Goal: Task Accomplishment & Management: Complete application form

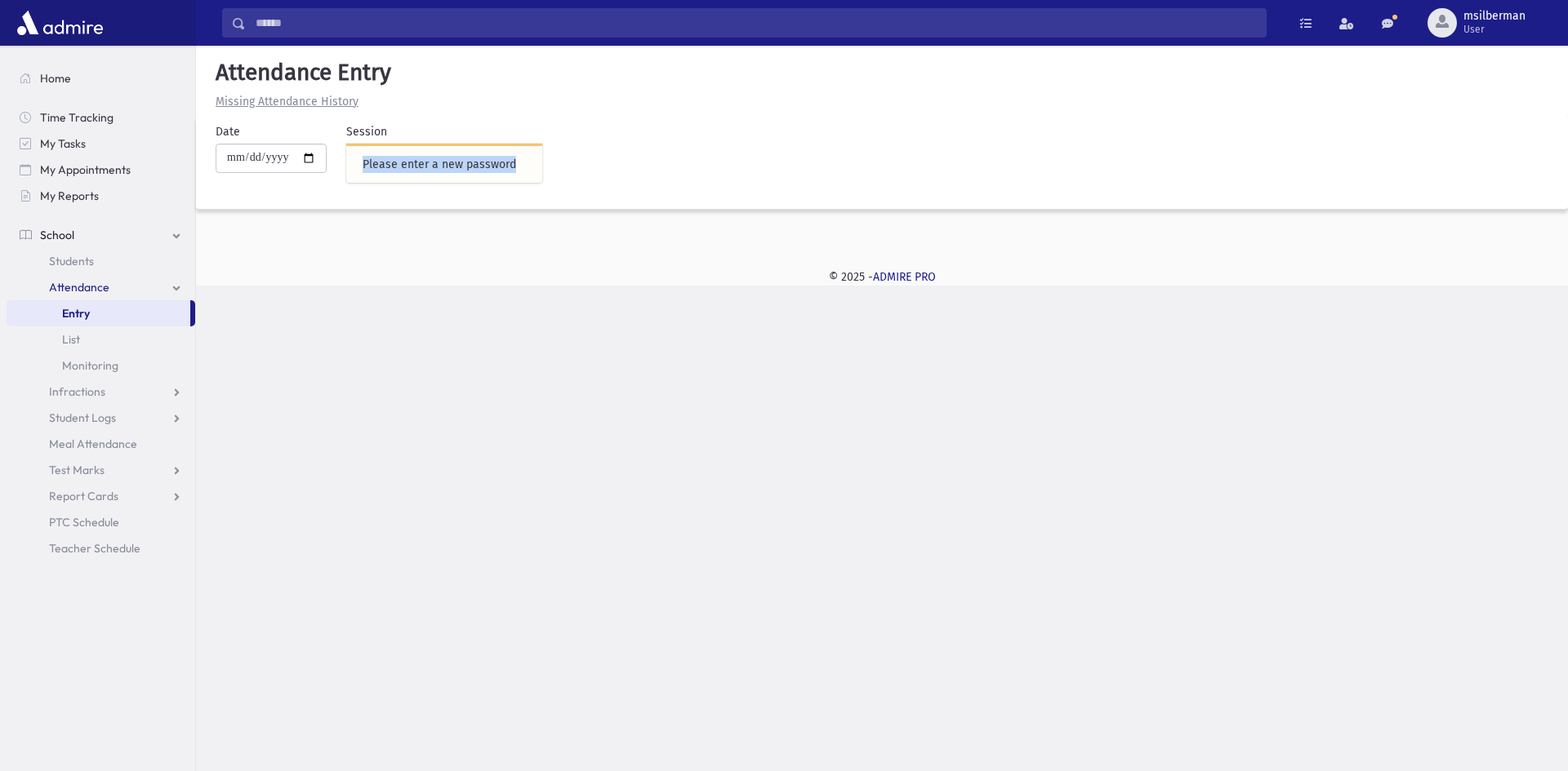
click at [517, 169] on div "Please enter a new password" at bounding box center [444, 165] width 163 height 17
click at [522, 168] on div "Please enter a new password" at bounding box center [444, 165] width 163 height 17
click at [522, 167] on div "Please enter a new password" at bounding box center [444, 165] width 163 height 17
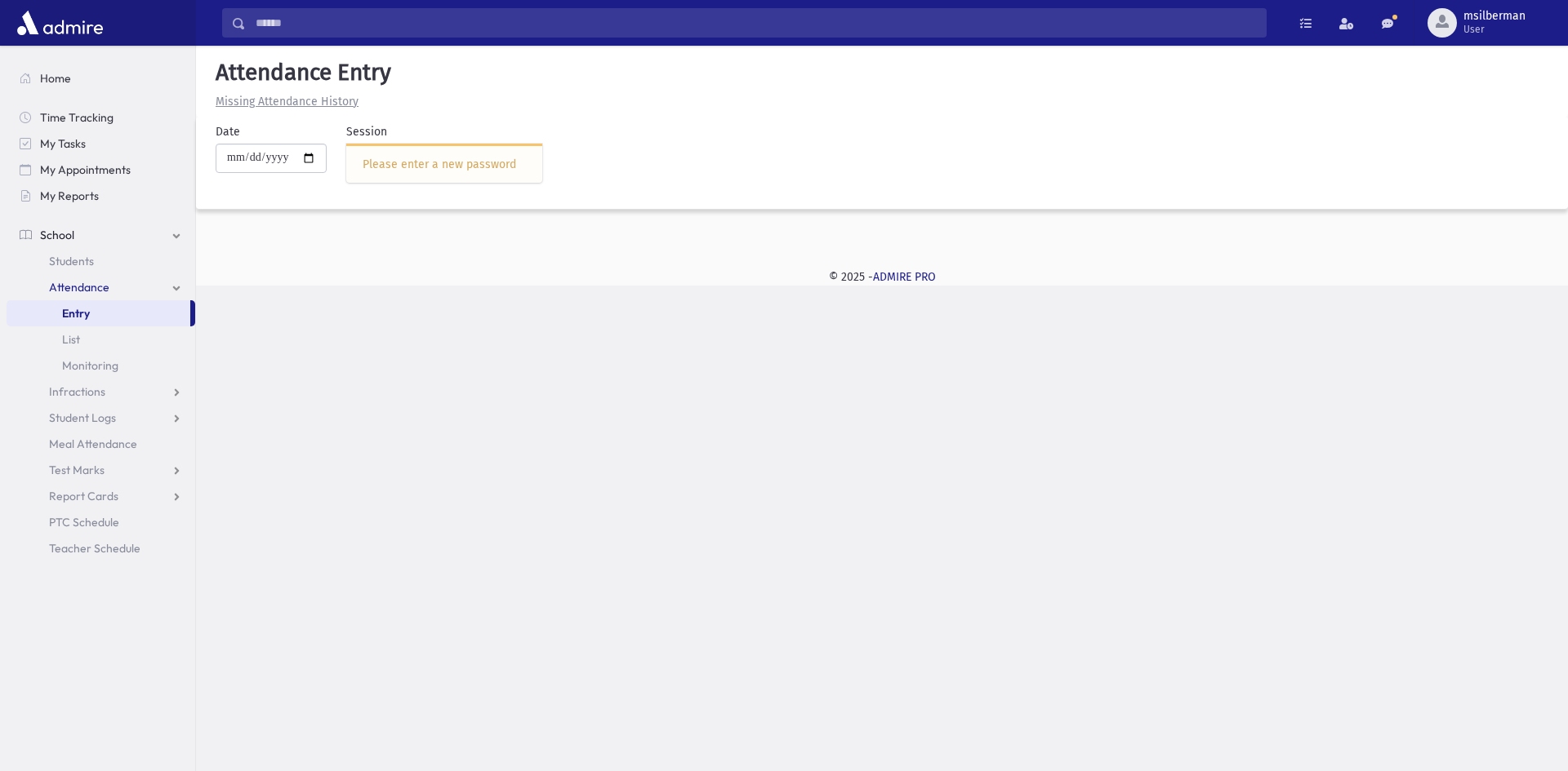
click at [522, 167] on div "Please enter a new password" at bounding box center [444, 165] width 163 height 17
click at [508, 157] on div "Please enter a new password" at bounding box center [444, 165] width 163 height 17
drag, startPoint x: 519, startPoint y: 165, endPoint x: 362, endPoint y: 187, distance: 158.5
click at [362, 187] on div "Session Please enter a new password" at bounding box center [434, 160] width 215 height 73
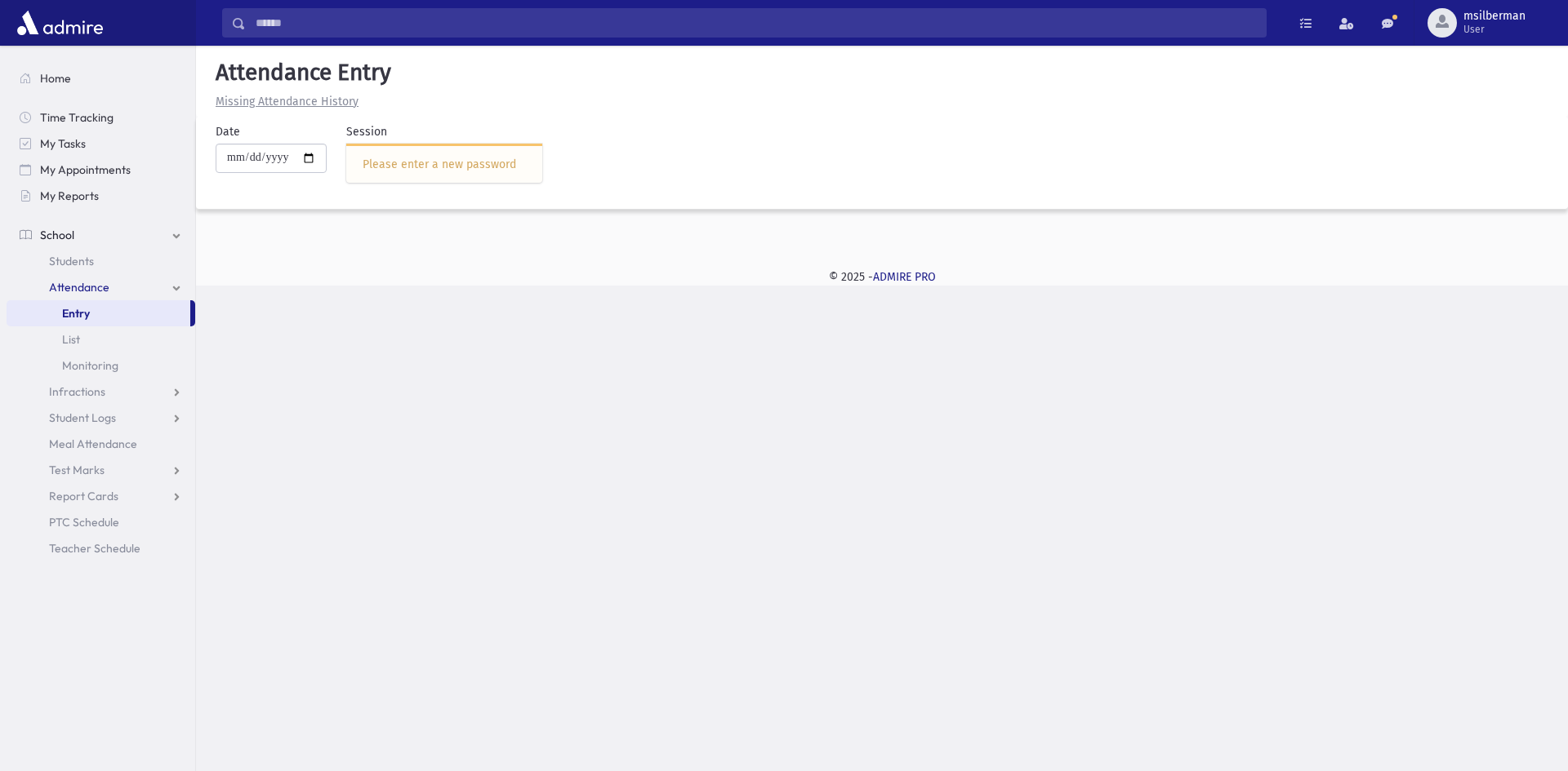
click at [406, 159] on div "Please enter a new password" at bounding box center [444, 165] width 163 height 17
click at [402, 121] on div "**********" at bounding box center [882, 163] width 1372 height 93
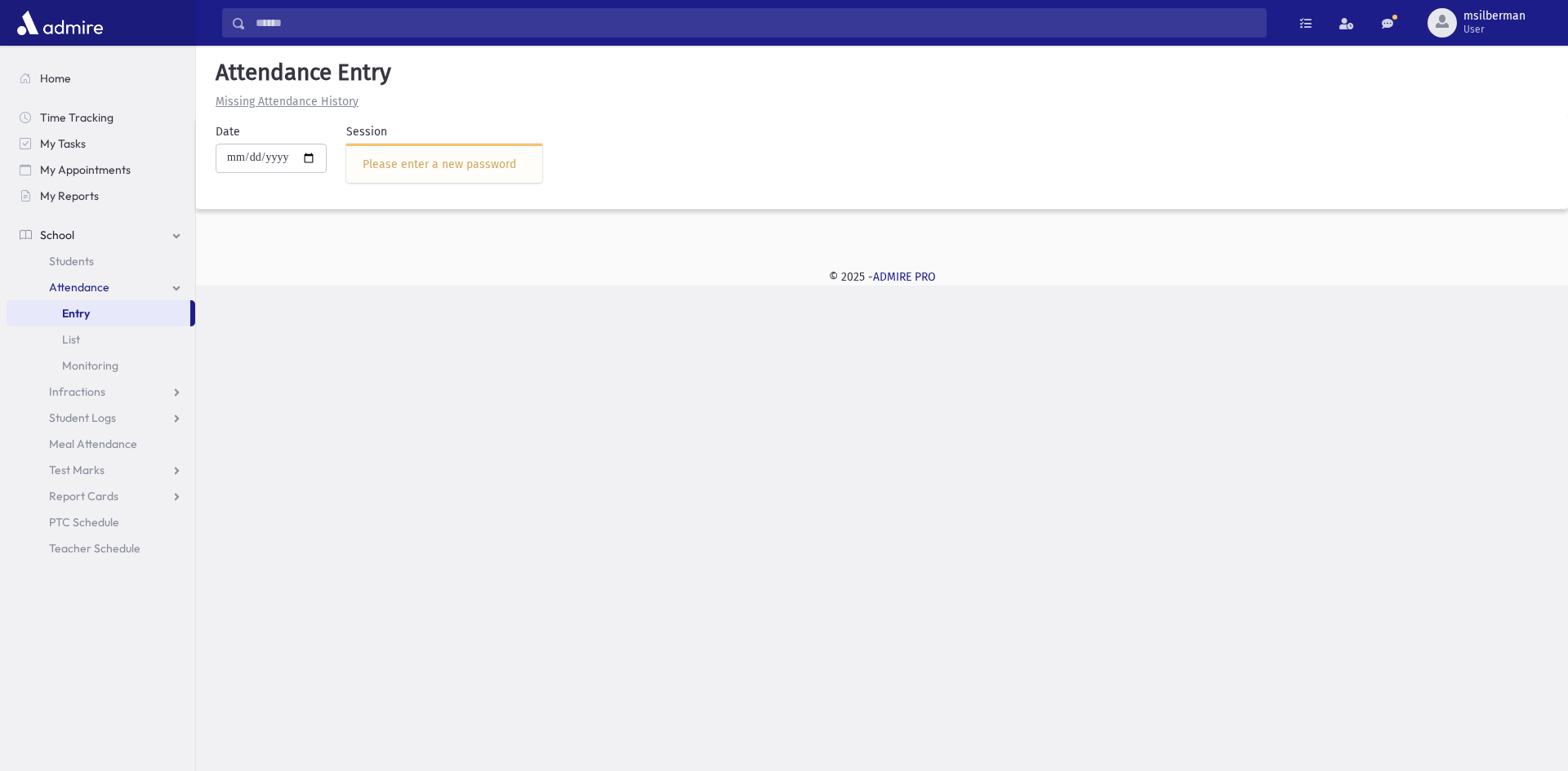
click at [304, 101] on u "Missing Attendance History" at bounding box center [286, 101] width 143 height 14
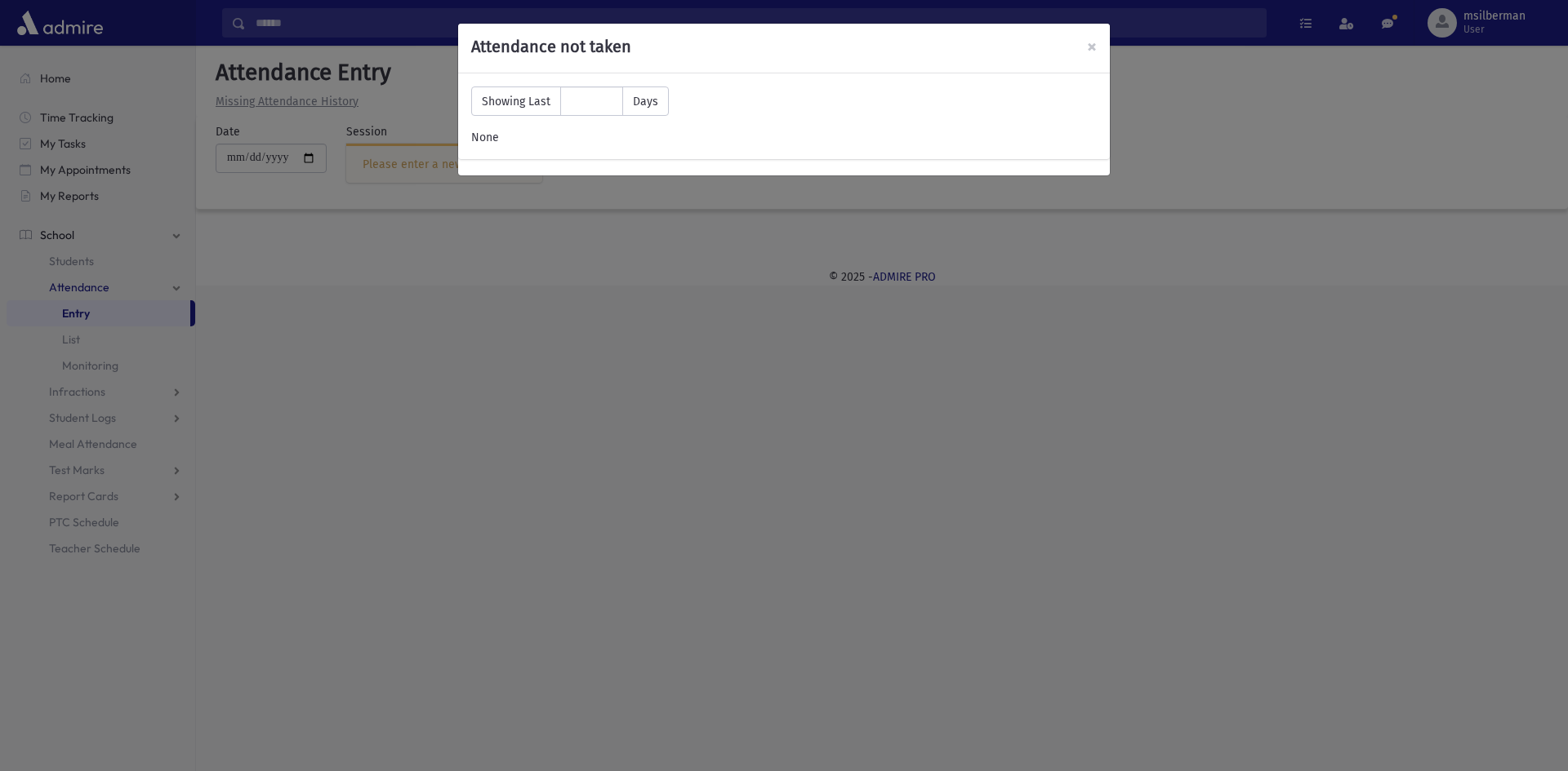
click at [477, 139] on div "None" at bounding box center [784, 138] width 626 height 17
click at [1087, 41] on span "×" at bounding box center [1092, 46] width 10 height 23
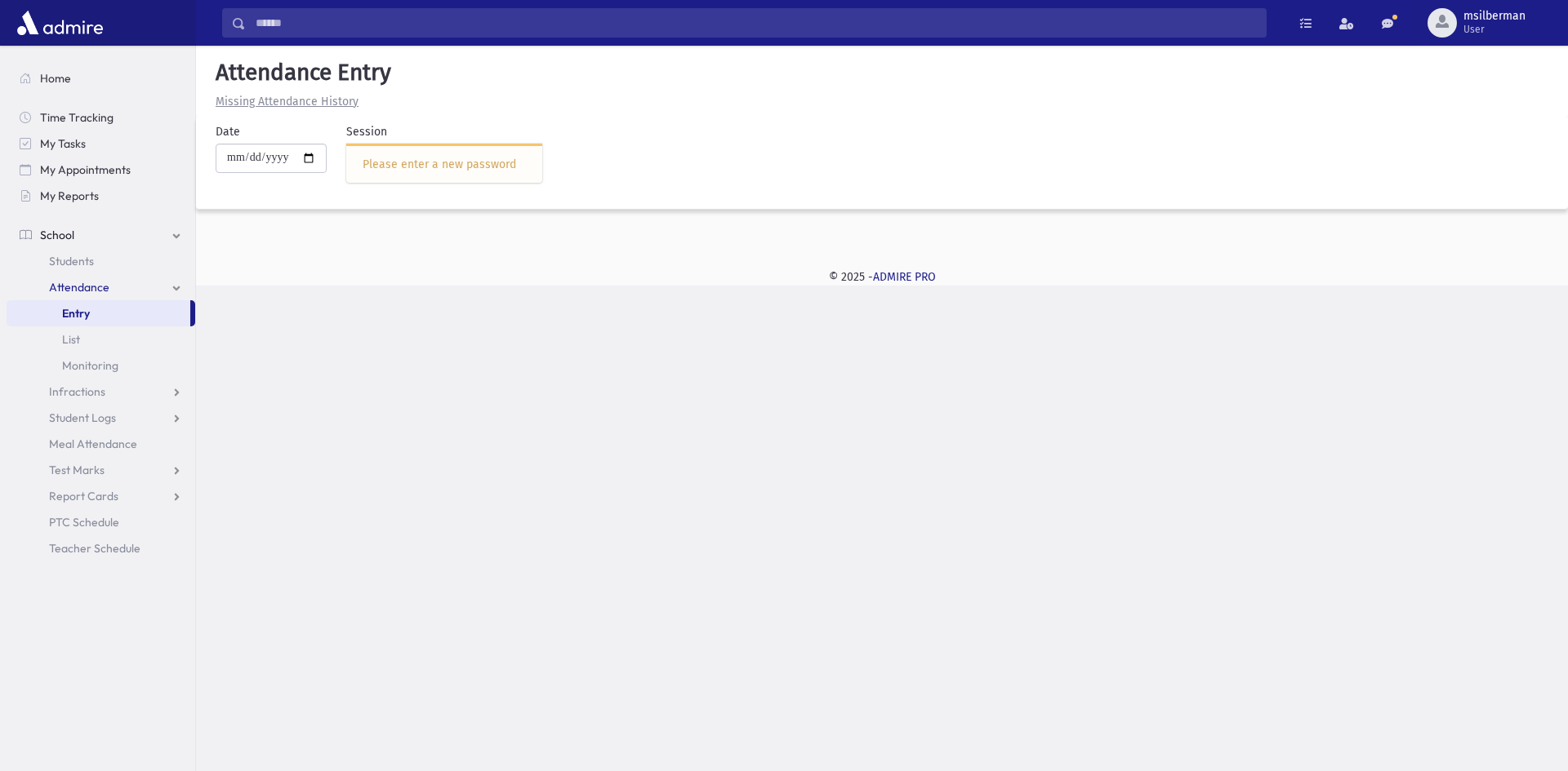
click at [431, 164] on div "Please enter a new password" at bounding box center [444, 165] width 163 height 17
click at [522, 162] on div "Please enter a new password" at bounding box center [444, 165] width 163 height 17
click at [521, 167] on div "Please enter a new password" at bounding box center [444, 165] width 163 height 17
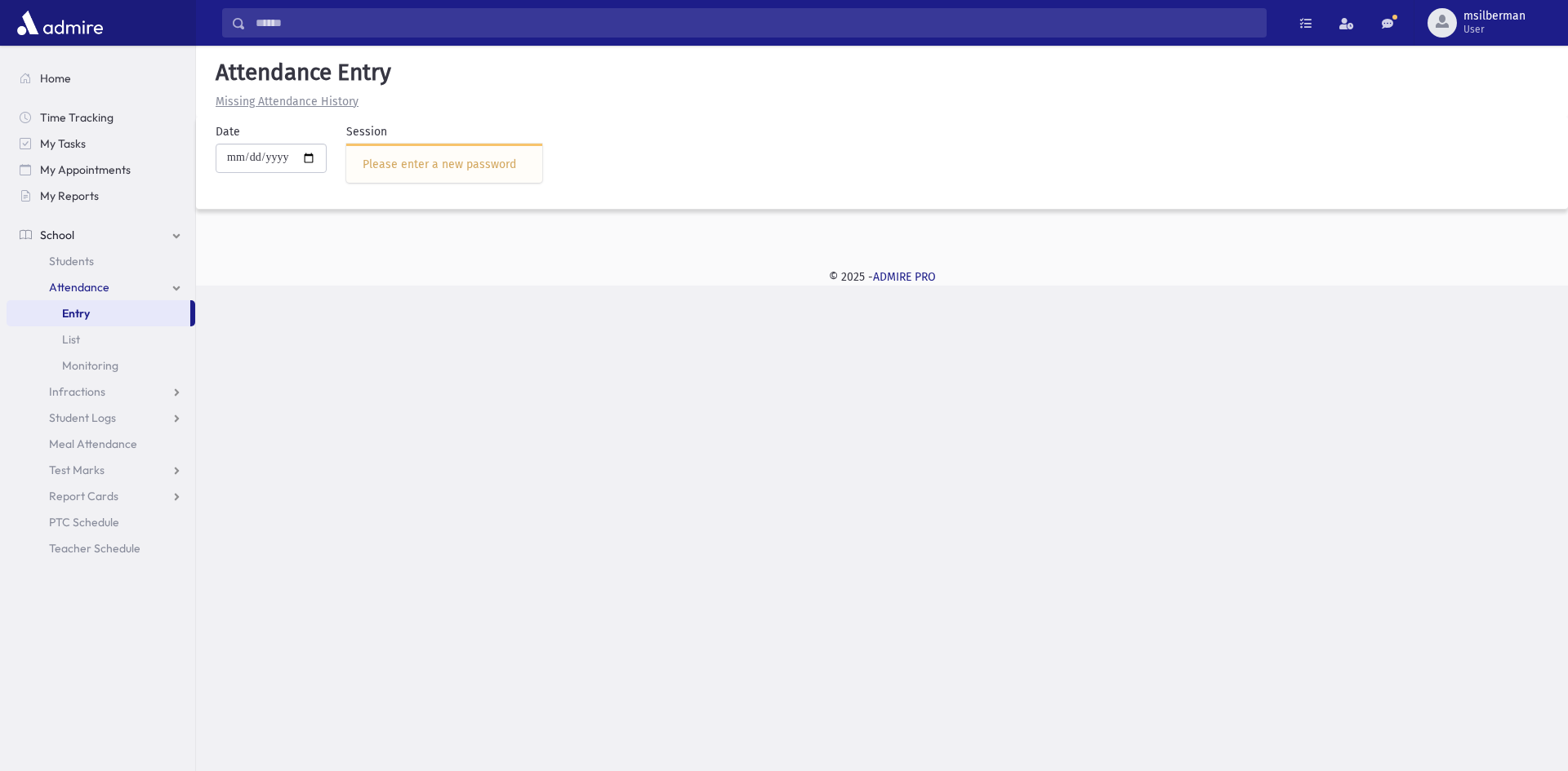
click at [520, 160] on div "Please enter a new password" at bounding box center [444, 165] width 163 height 17
drag, startPoint x: 520, startPoint y: 164, endPoint x: 359, endPoint y: 189, distance: 162.9
click at [359, 189] on div "Session Please enter a new password" at bounding box center [434, 160] width 215 height 73
click at [443, 162] on div "Please enter a new password" at bounding box center [444, 165] width 163 height 17
drag, startPoint x: 515, startPoint y: 164, endPoint x: 464, endPoint y: 160, distance: 51.2
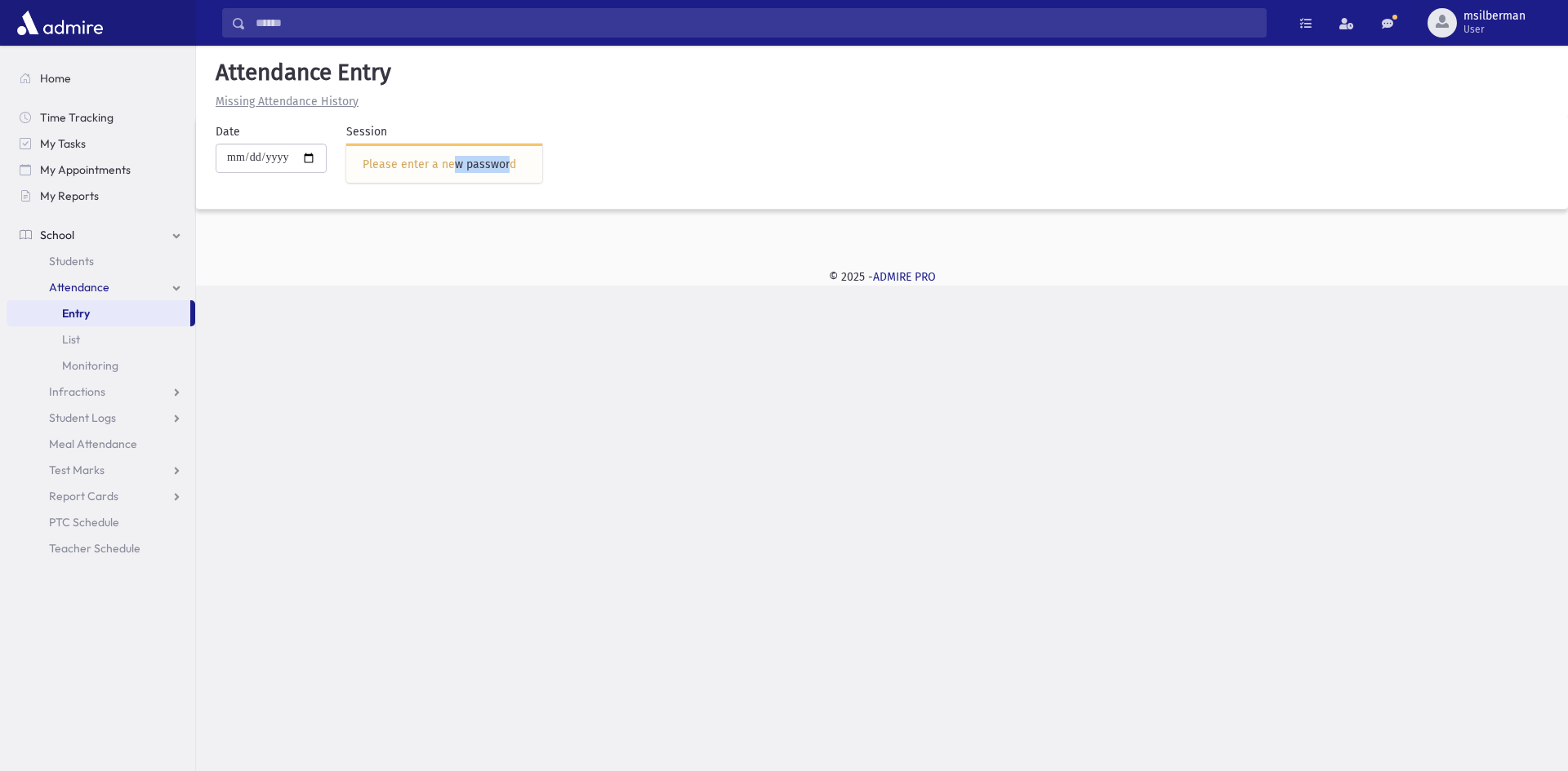
click at [464, 160] on div "Please enter a new password" at bounding box center [444, 165] width 163 height 17
click at [504, 162] on div "Please enter a new password" at bounding box center [444, 165] width 163 height 17
drag, startPoint x: 520, startPoint y: 160, endPoint x: 348, endPoint y: 207, distance: 178.3
click at [348, 207] on div "**********" at bounding box center [873, 166] width 1372 height 86
click at [397, 244] on div at bounding box center [882, 238] width 1372 height 23
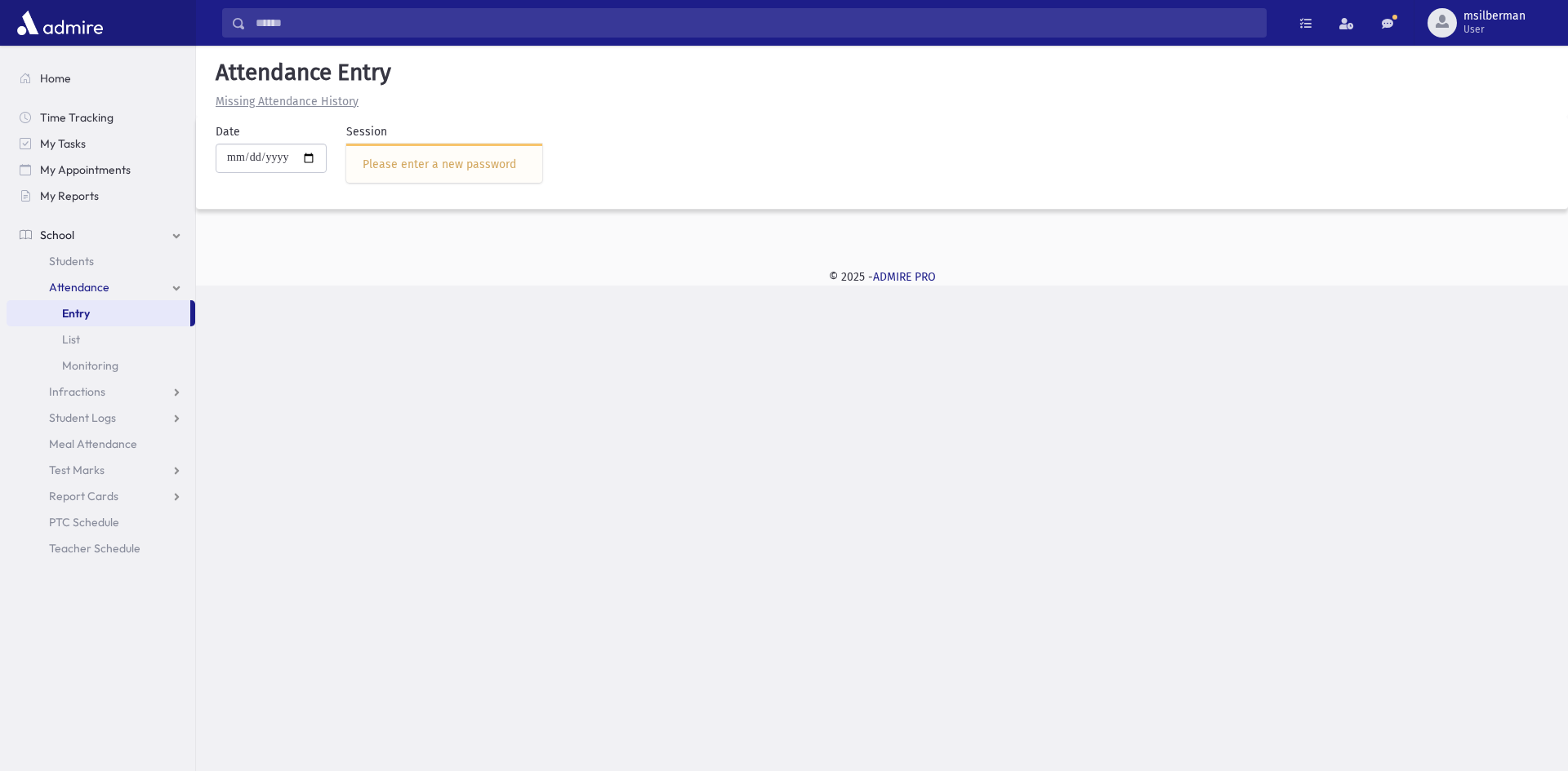
click at [505, 161] on div "Please enter a new password" at bounding box center [444, 165] width 163 height 17
click at [523, 161] on div "Please enter a new password" at bounding box center [444, 165] width 163 height 17
drag, startPoint x: 516, startPoint y: 161, endPoint x: 473, endPoint y: 160, distance: 43.0
click at [473, 160] on div "Please enter a new password" at bounding box center [444, 165] width 163 height 17
click at [486, 159] on div "Please enter a new password" at bounding box center [444, 165] width 163 height 17
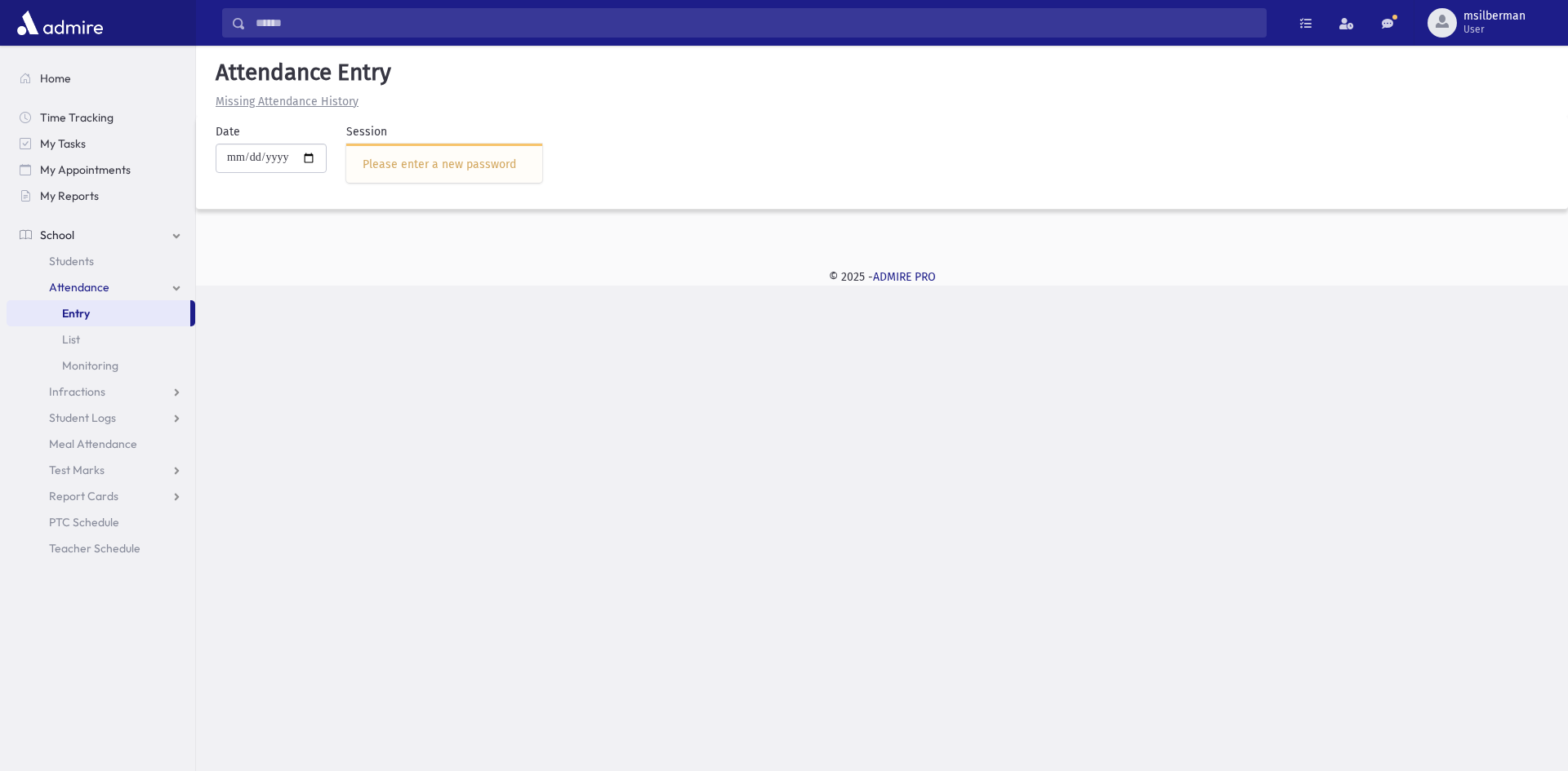
click at [518, 166] on div "Please enter a new password" at bounding box center [444, 165] width 163 height 17
drag, startPoint x: 518, startPoint y: 166, endPoint x: 369, endPoint y: 171, distance: 149.1
click at [369, 171] on div "Please enter a new password" at bounding box center [444, 163] width 196 height 39
click at [516, 167] on div "Please enter a new password" at bounding box center [444, 165] width 163 height 17
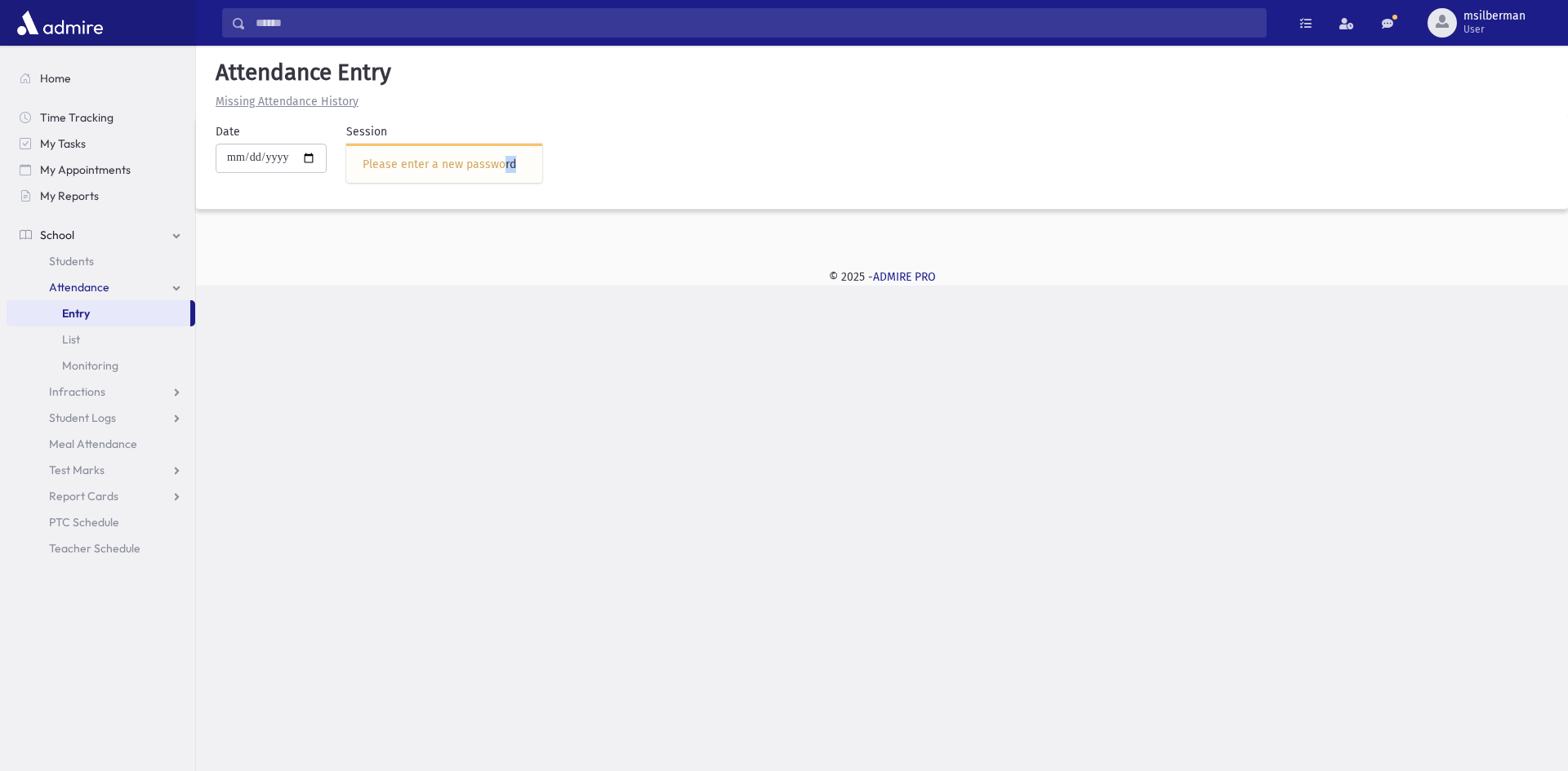
drag, startPoint x: 521, startPoint y: 166, endPoint x: 510, endPoint y: 169, distance: 11.4
click at [510, 169] on div "Please enter a new password" at bounding box center [444, 165] width 163 height 17
click at [511, 172] on div "Please enter a new password" at bounding box center [444, 165] width 163 height 17
click at [516, 168] on div "Please enter a new password" at bounding box center [444, 165] width 163 height 17
